Goal: Task Accomplishment & Management: Use online tool/utility

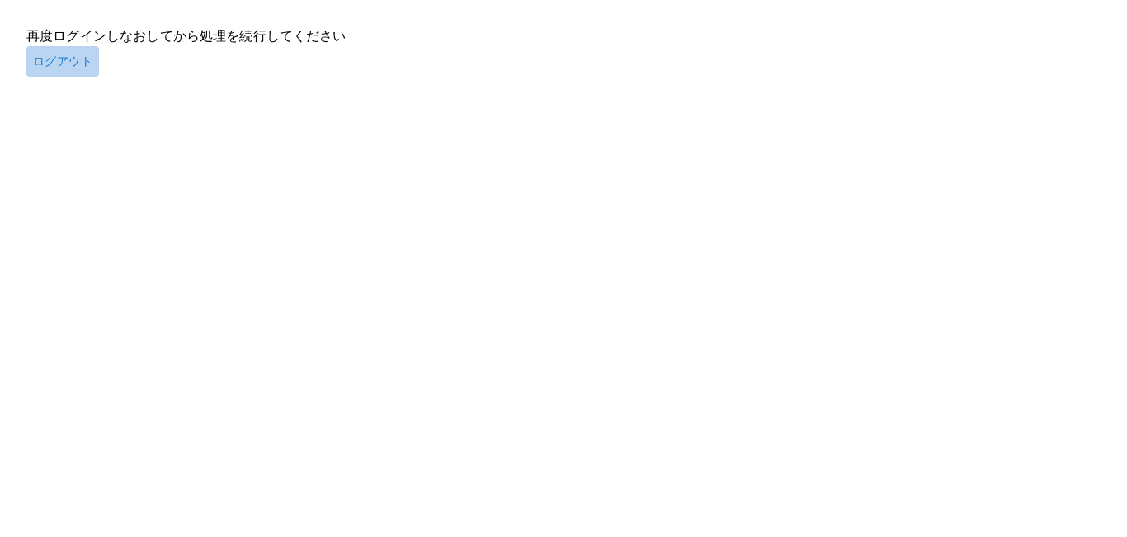
click at [64, 59] on button "ログアウト" at bounding box center [62, 61] width 73 height 31
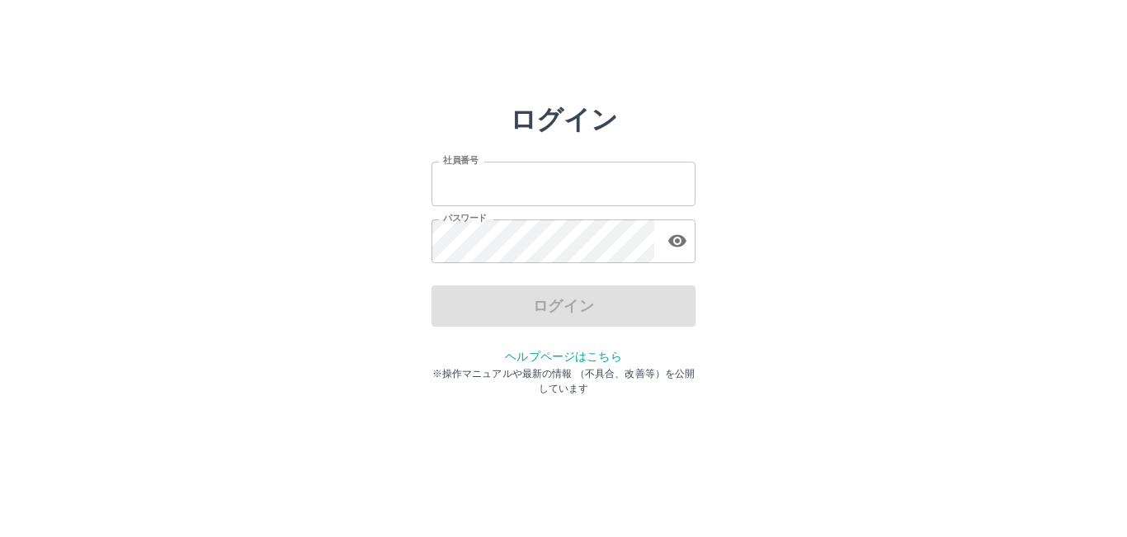
type input "*******"
click at [596, 306] on div "ログイン" at bounding box center [564, 305] width 264 height 41
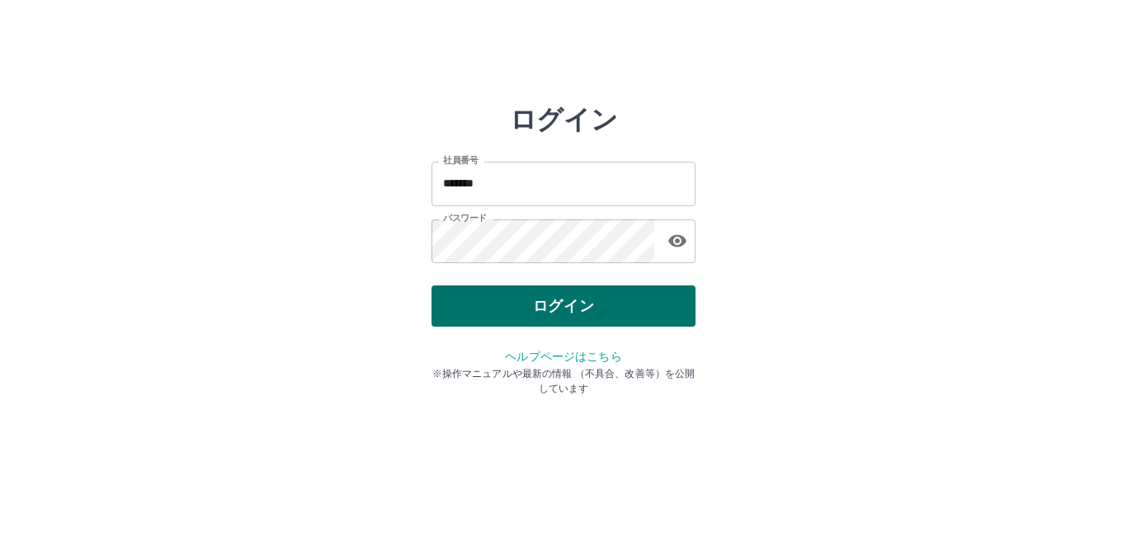
click at [556, 311] on button "ログイン" at bounding box center [564, 305] width 264 height 41
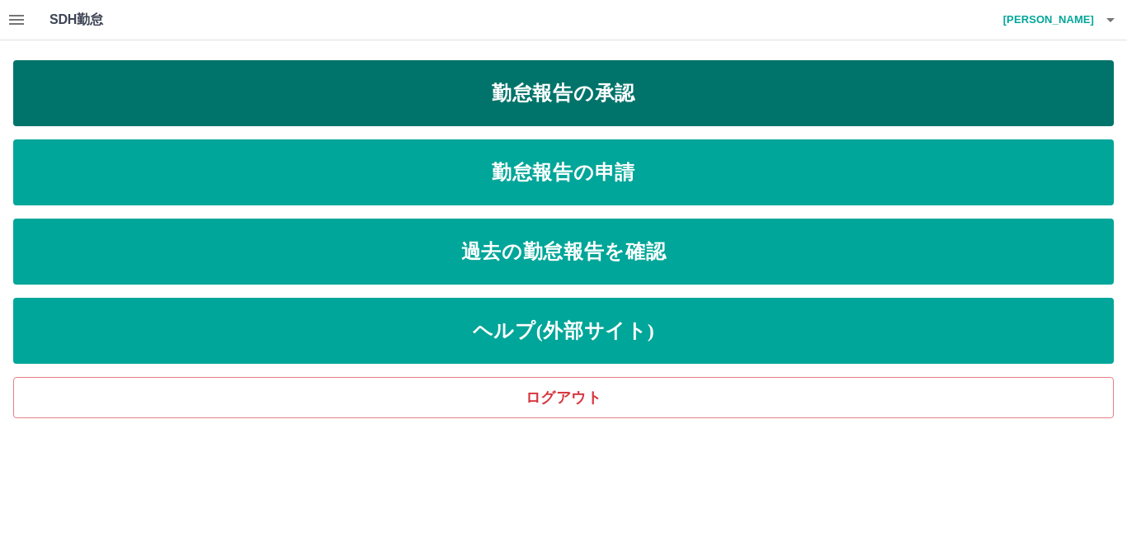
click at [646, 88] on link "勤怠報告の承認" at bounding box center [563, 93] width 1101 height 66
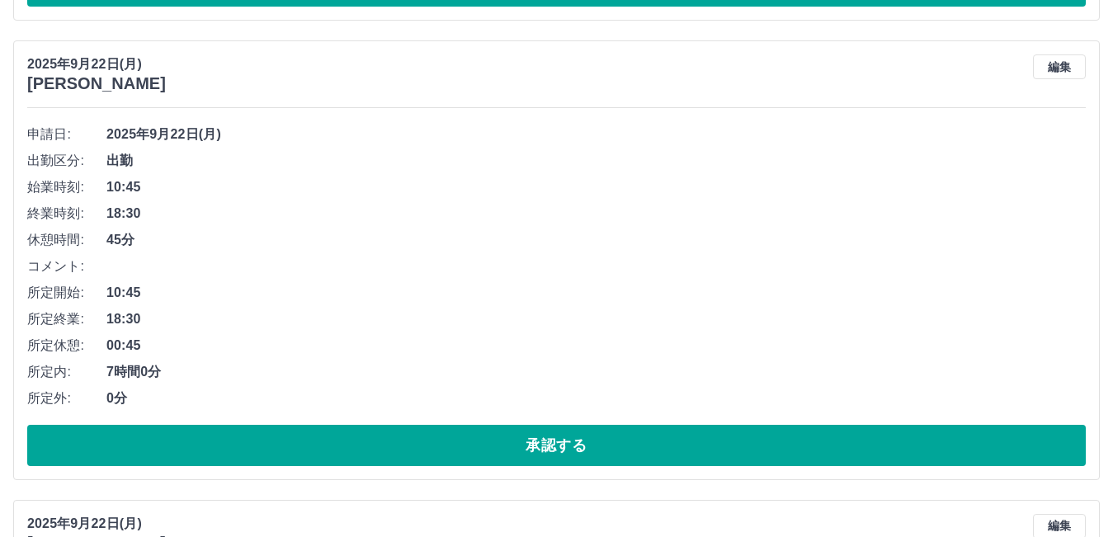
scroll to position [1073, 0]
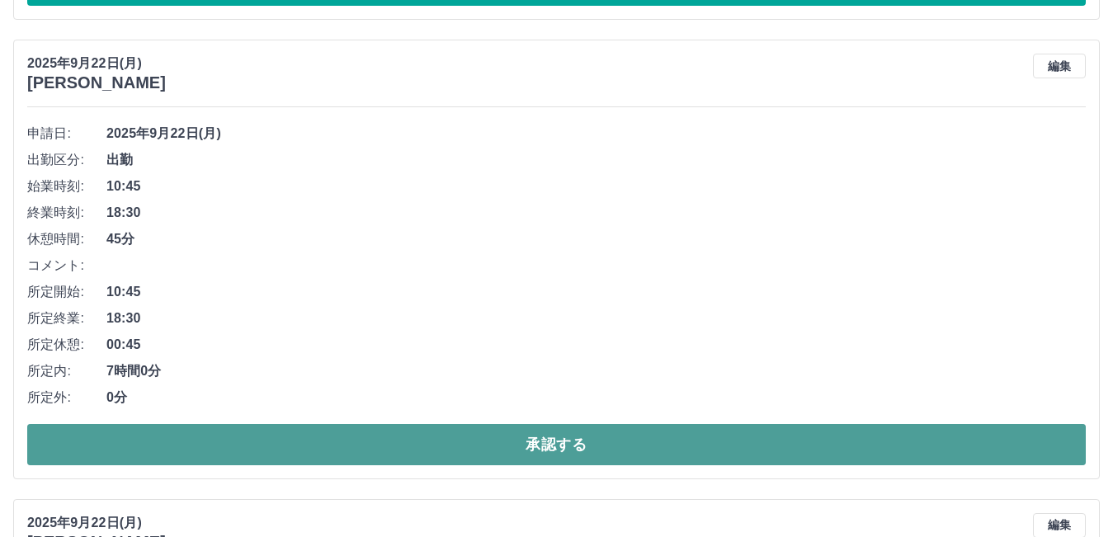
click at [505, 436] on button "承認する" at bounding box center [556, 444] width 1059 height 41
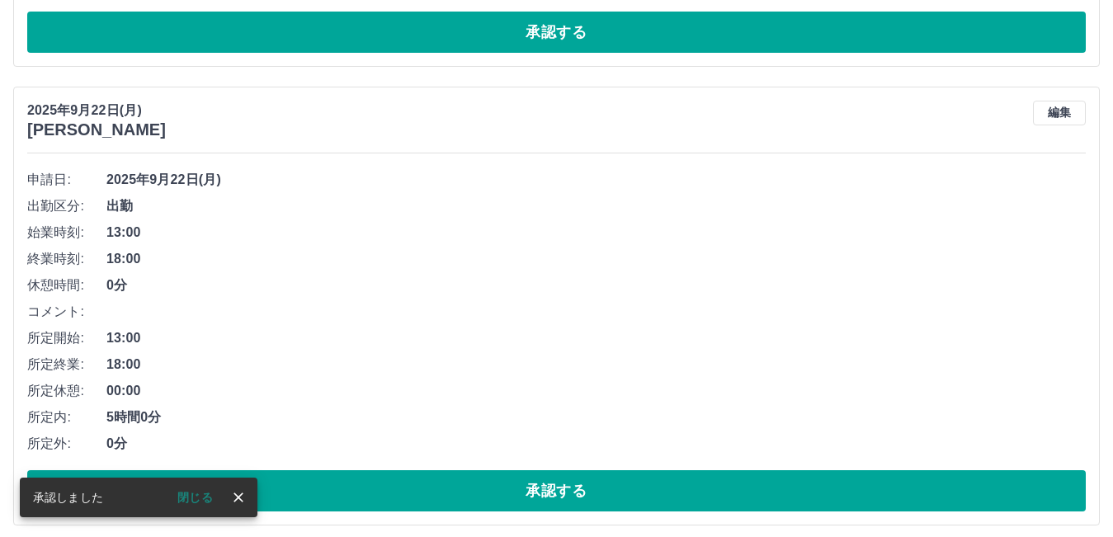
scroll to position [1026, 0]
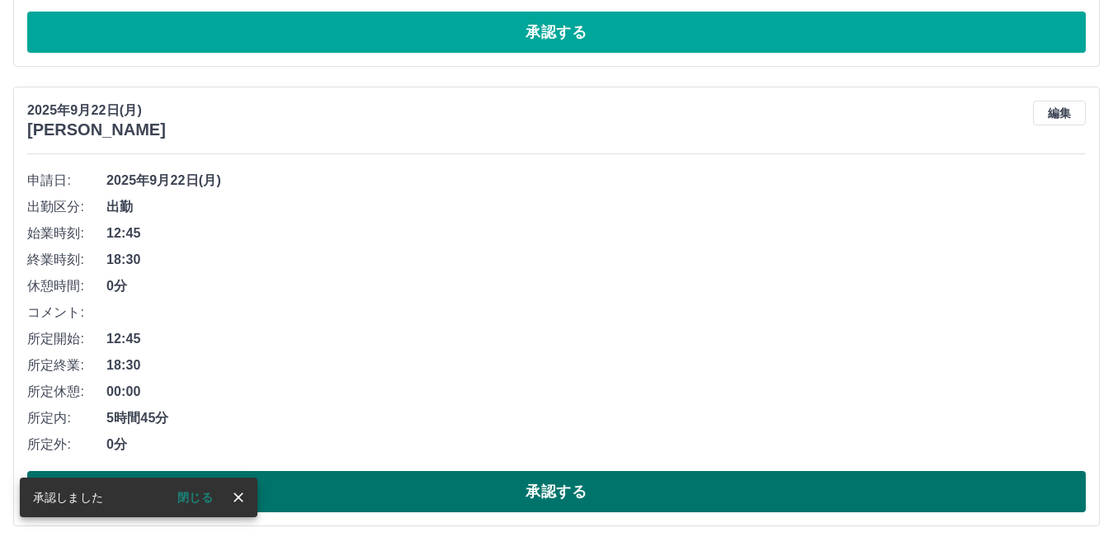
click at [524, 495] on button "承認する" at bounding box center [556, 491] width 1059 height 41
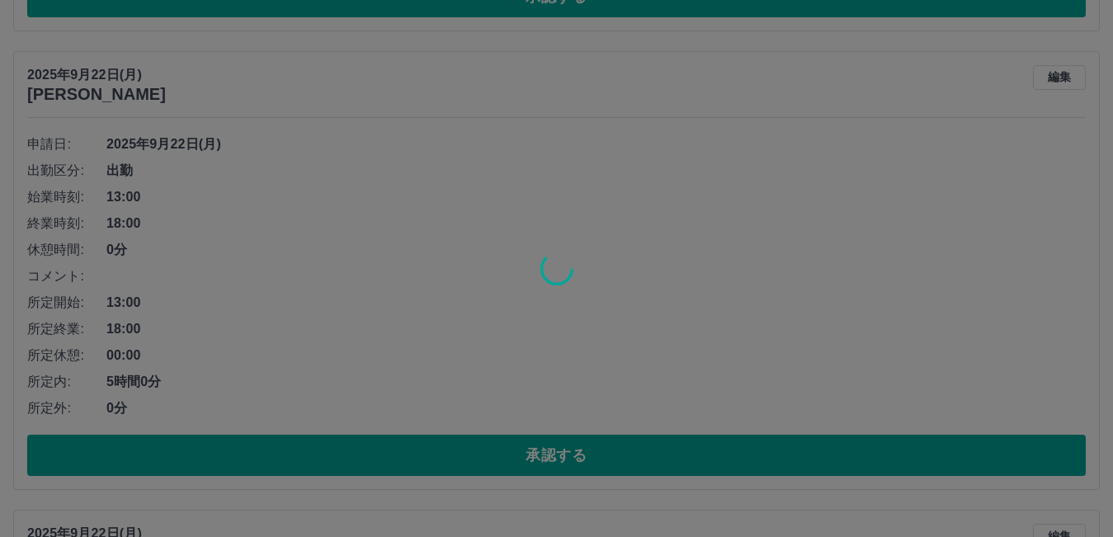
scroll to position [1061, 0]
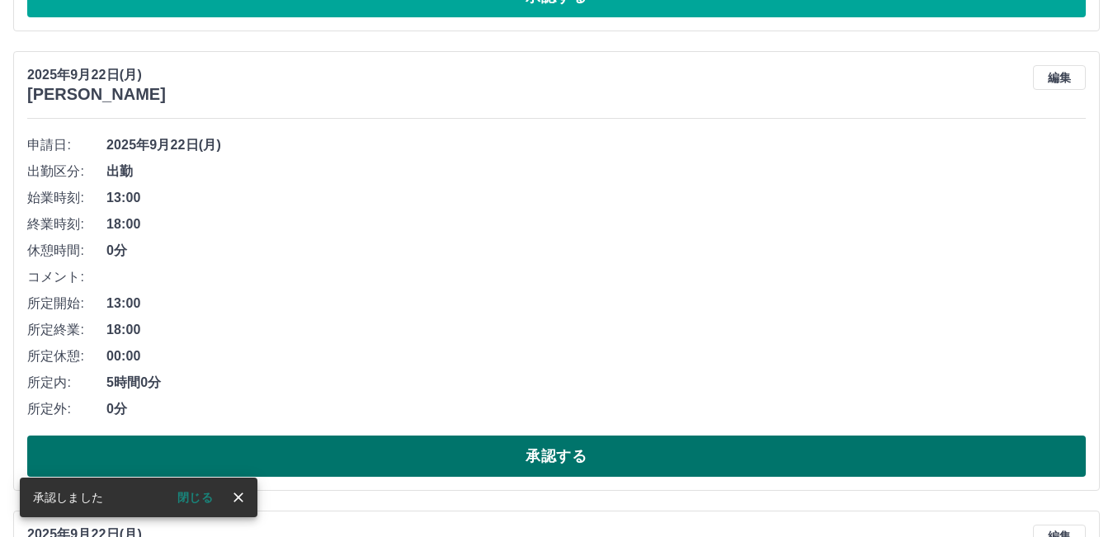
click at [484, 446] on button "承認する" at bounding box center [556, 456] width 1059 height 41
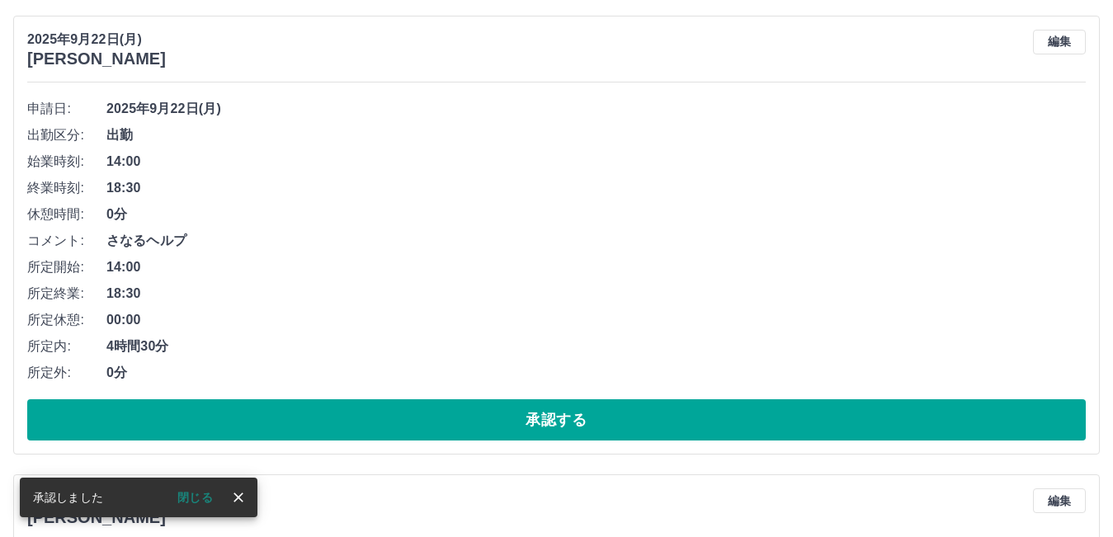
scroll to position [1097, 0]
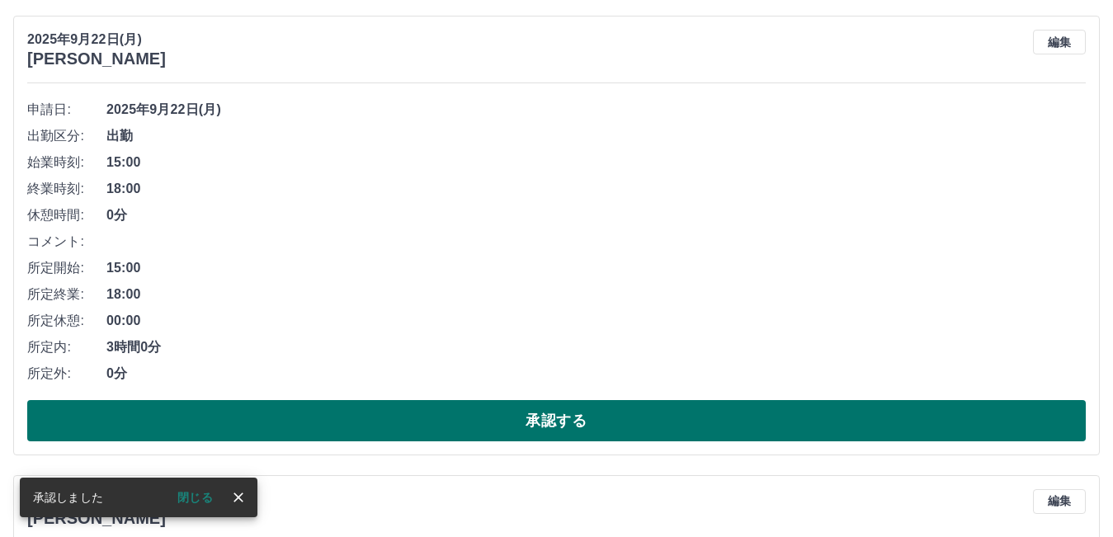
click at [573, 428] on button "承認する" at bounding box center [556, 420] width 1059 height 41
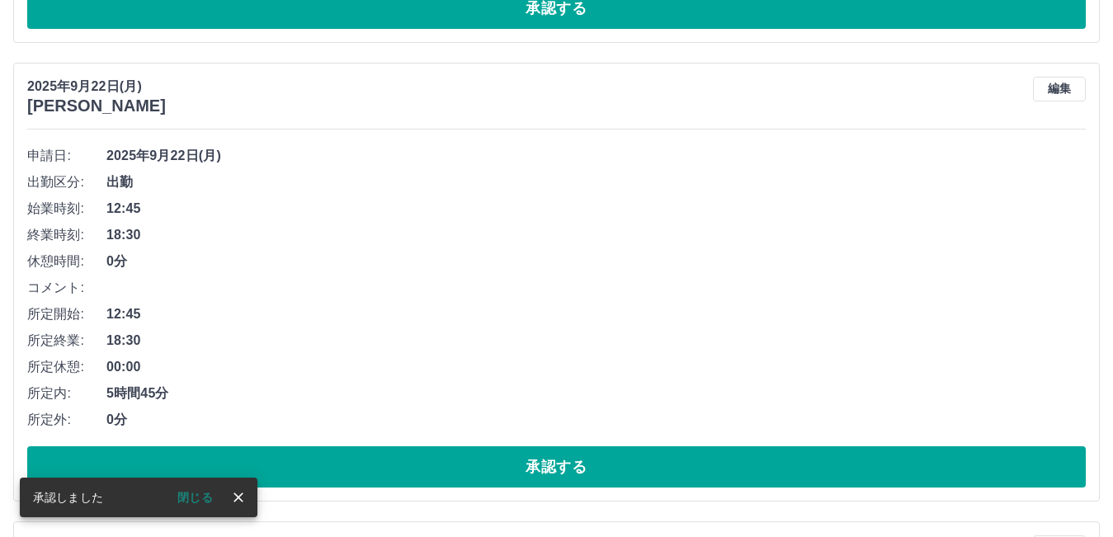
scroll to position [1050, 0]
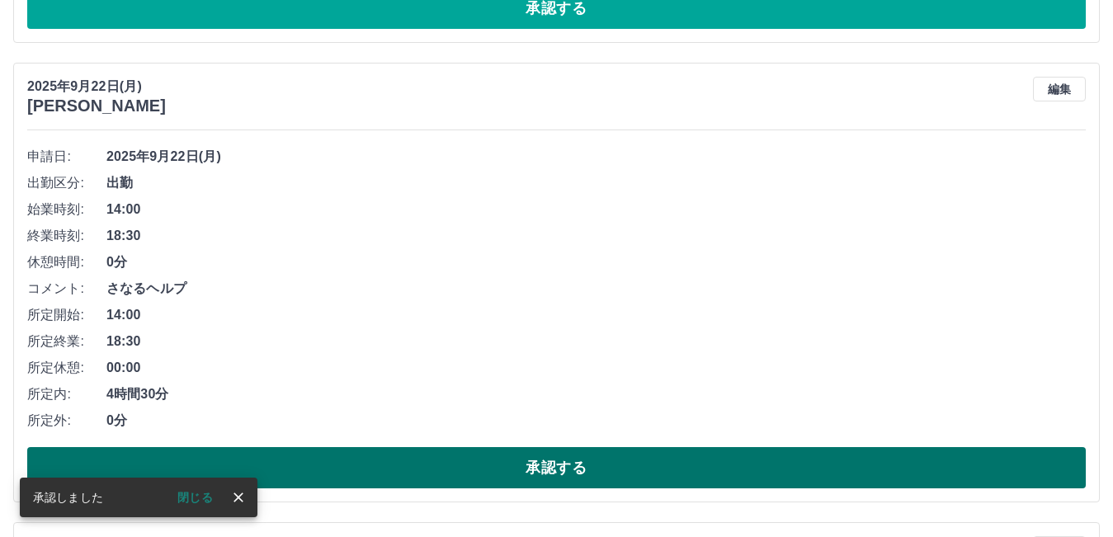
click at [592, 455] on button "承認する" at bounding box center [556, 467] width 1059 height 41
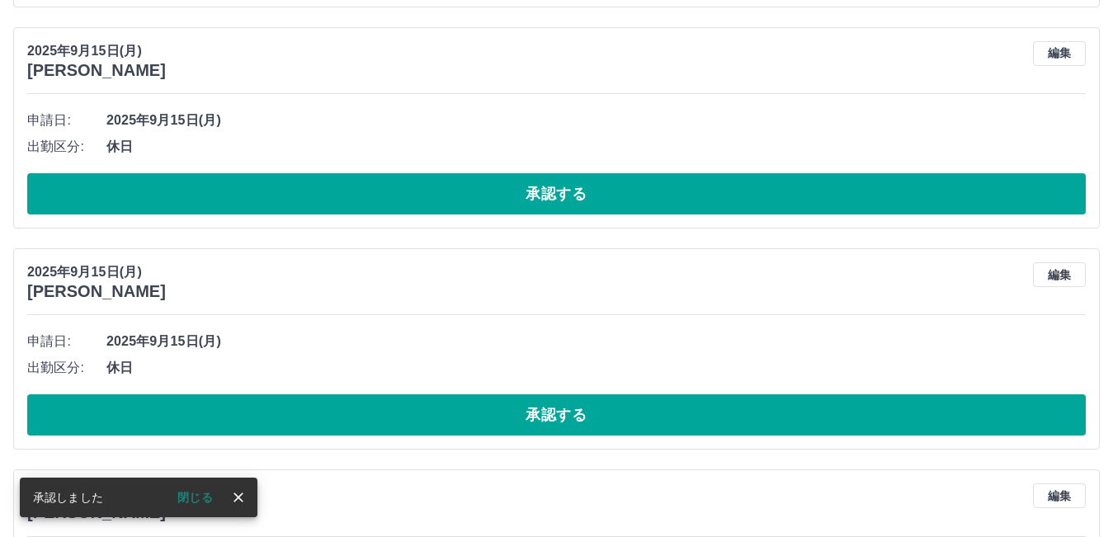
scroll to position [1085, 0]
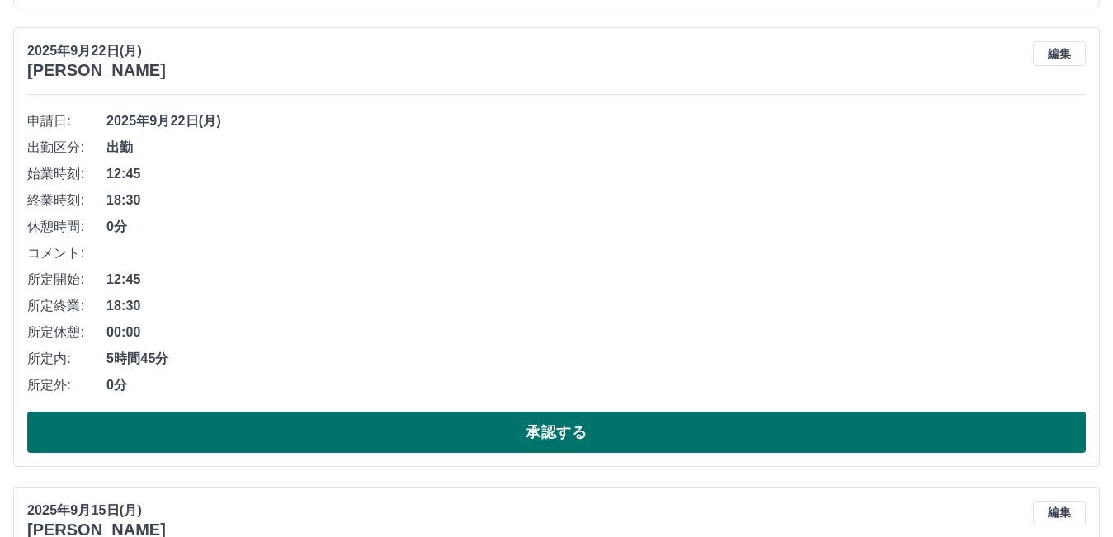
click at [677, 434] on button "承認する" at bounding box center [556, 432] width 1059 height 41
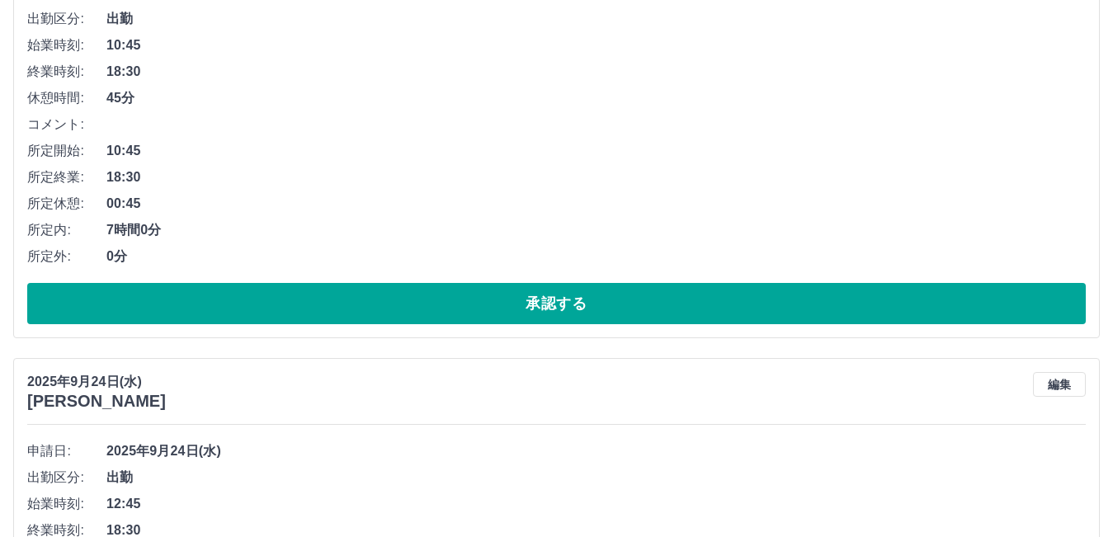
scroll to position [48, 0]
